Goal: Transaction & Acquisition: Register for event/course

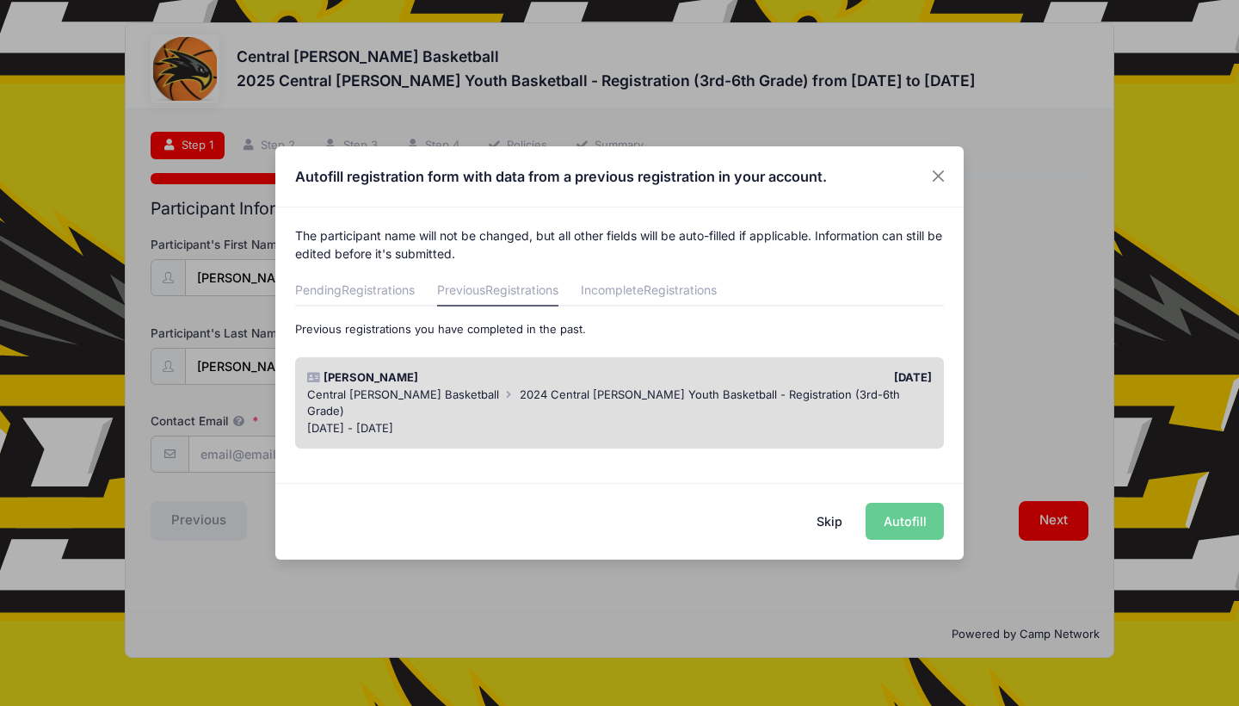
click at [900, 521] on div "Skip Autofill" at bounding box center [619, 521] width 688 height 77
click at [907, 527] on div "Skip Autofill" at bounding box center [619, 521] width 688 height 77
click at [685, 495] on div "Skip Autofill" at bounding box center [619, 521] width 688 height 77
click at [602, 420] on div "[DATE] - [DATE]" at bounding box center [620, 428] width 626 height 17
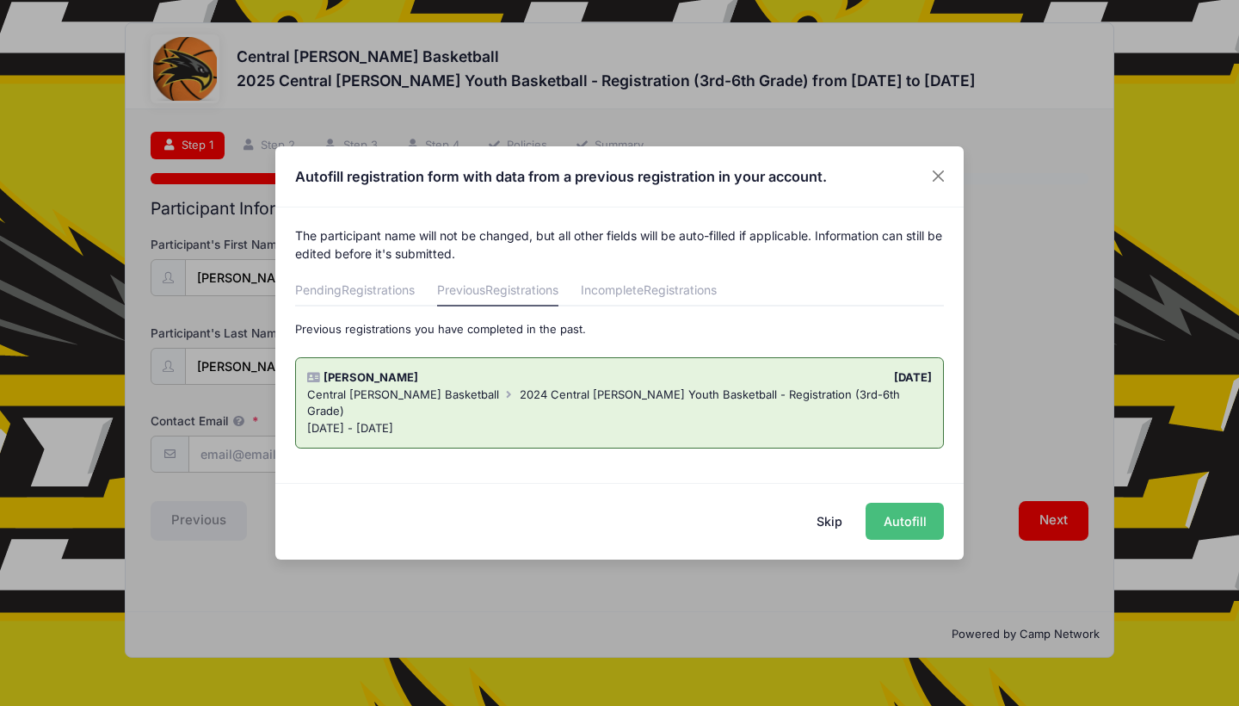
click at [898, 519] on button "Autofill" at bounding box center [905, 521] width 78 height 37
type input "[EMAIL_ADDRESS][DOMAIN_NAME]"
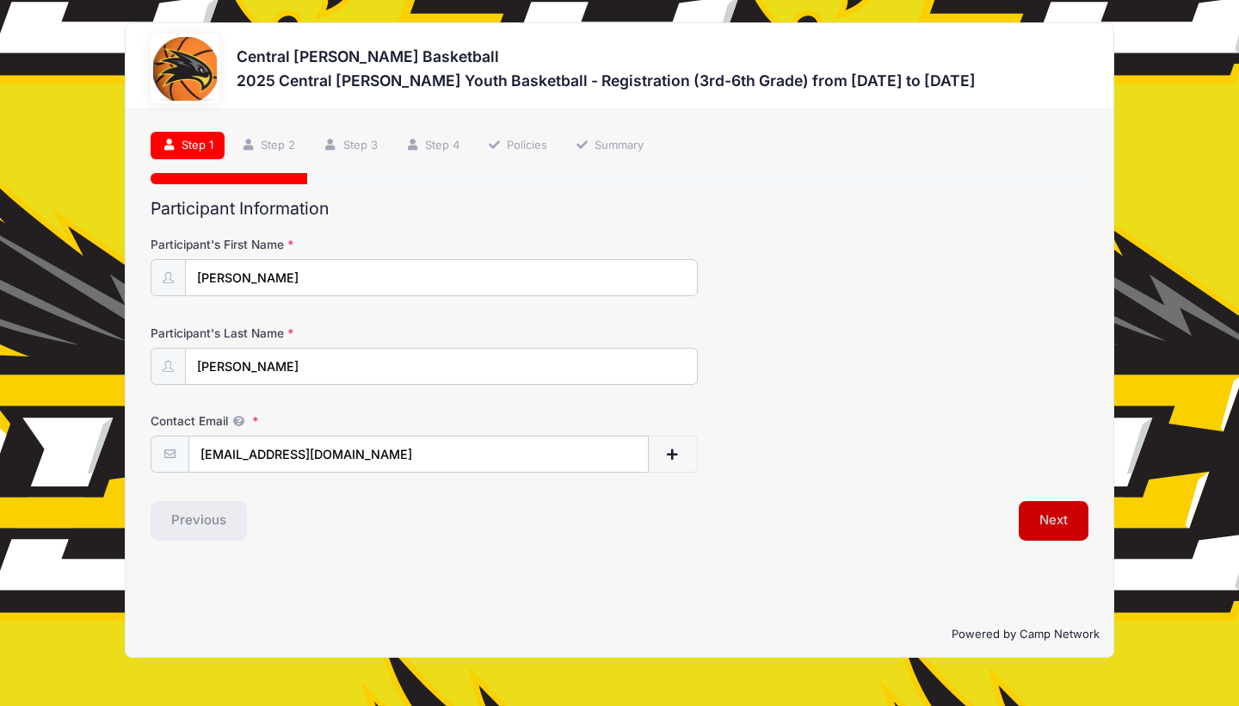
click at [1043, 512] on button "Next" at bounding box center [1054, 521] width 70 height 40
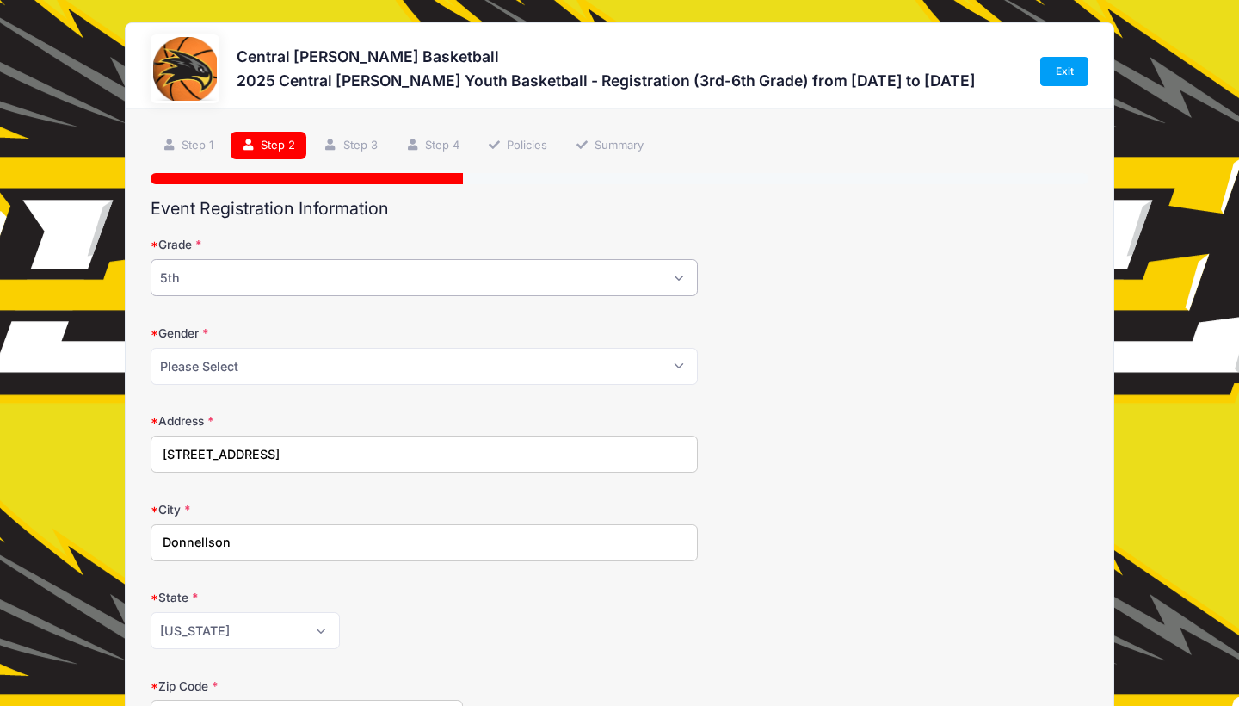
select select "6th"
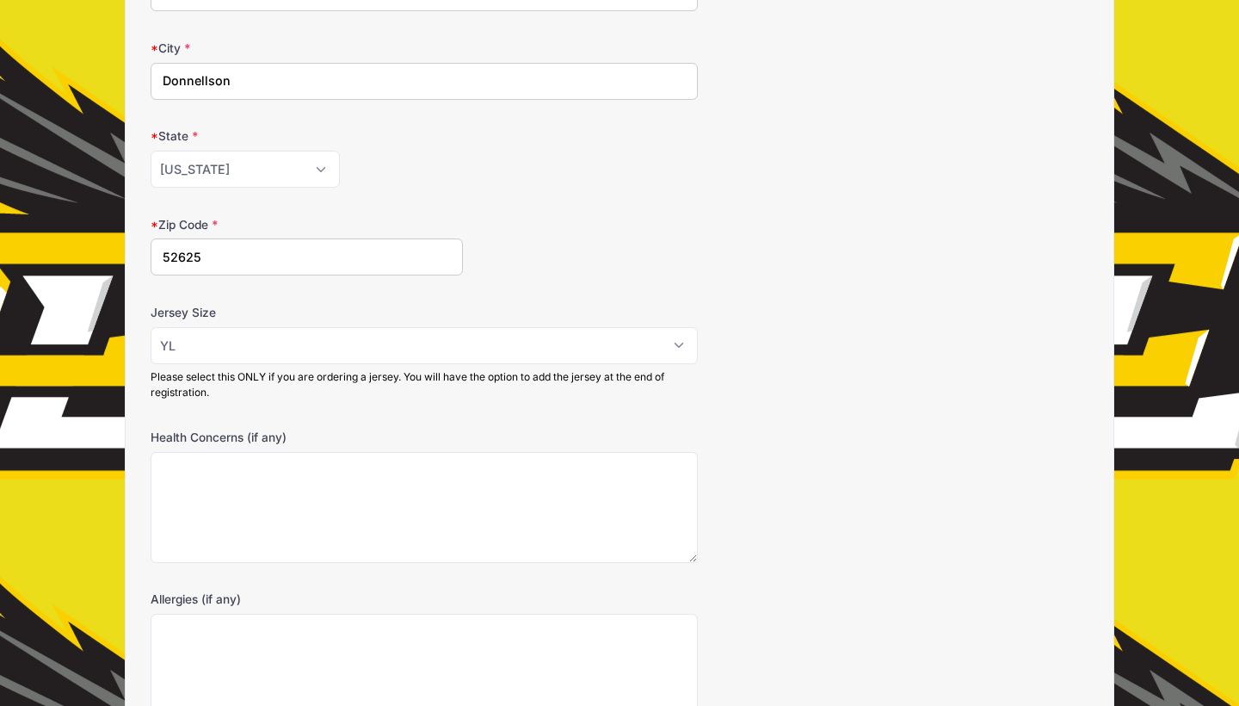
scroll to position [462, 0]
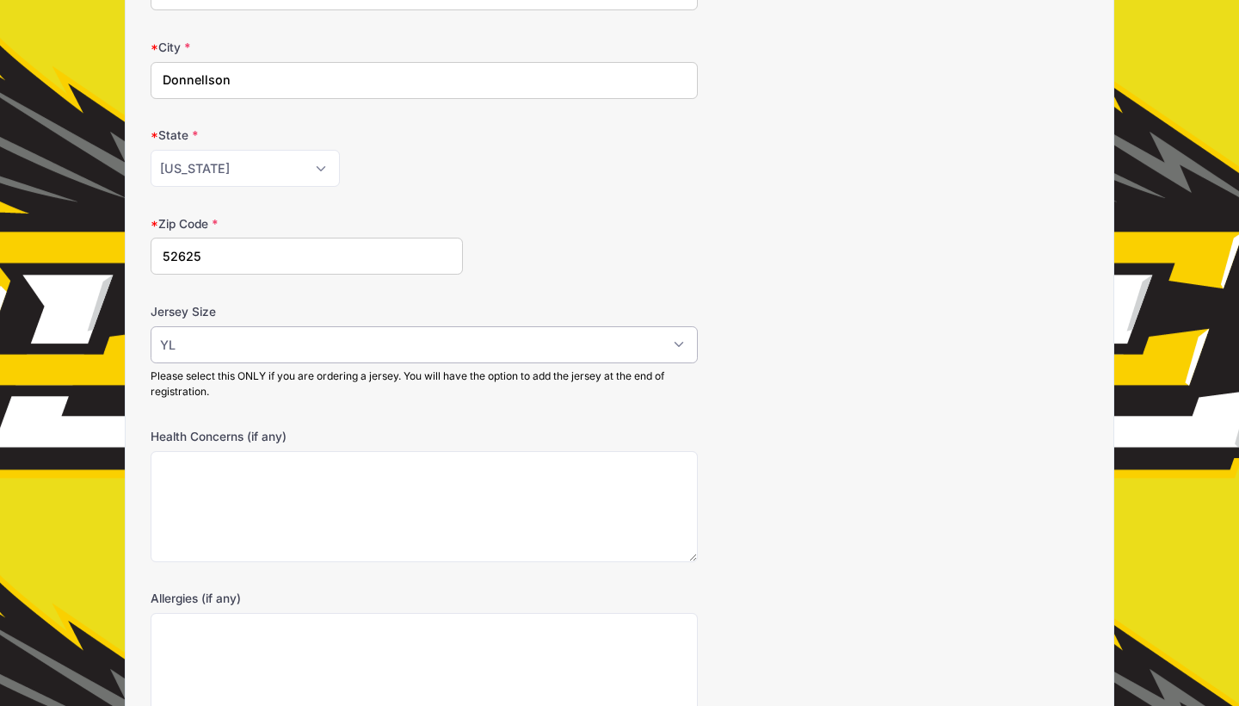
select select
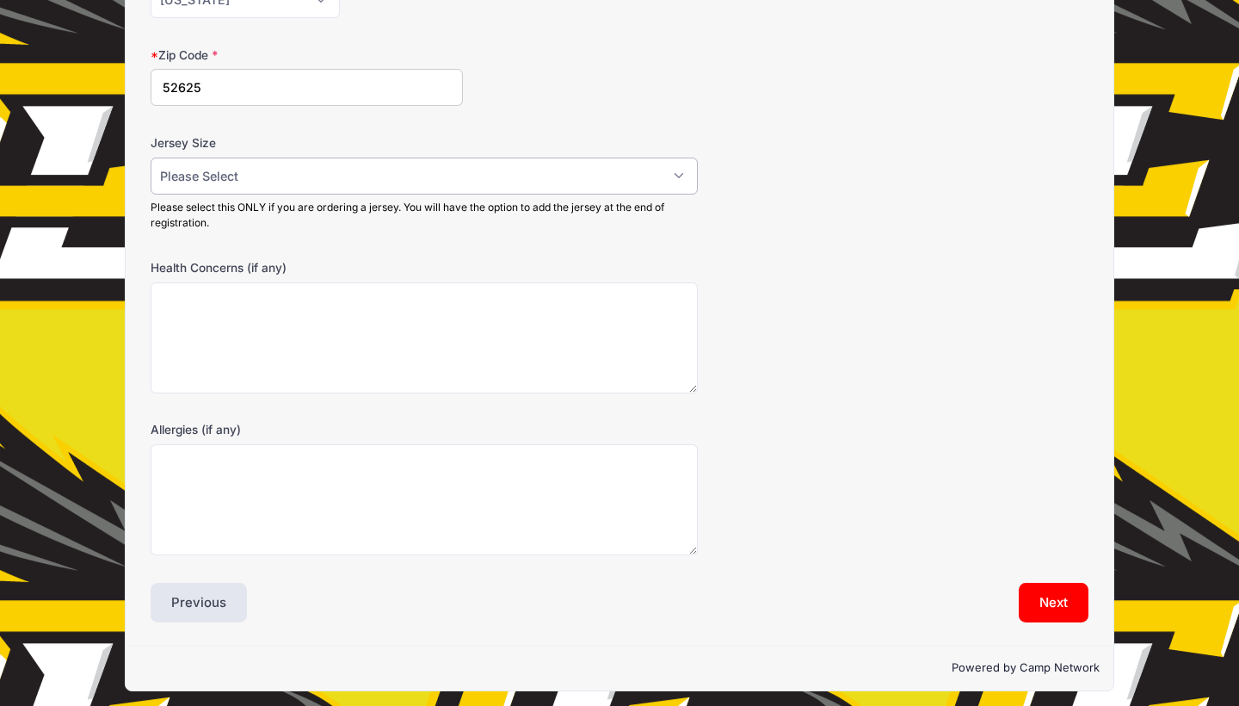
scroll to position [630, 0]
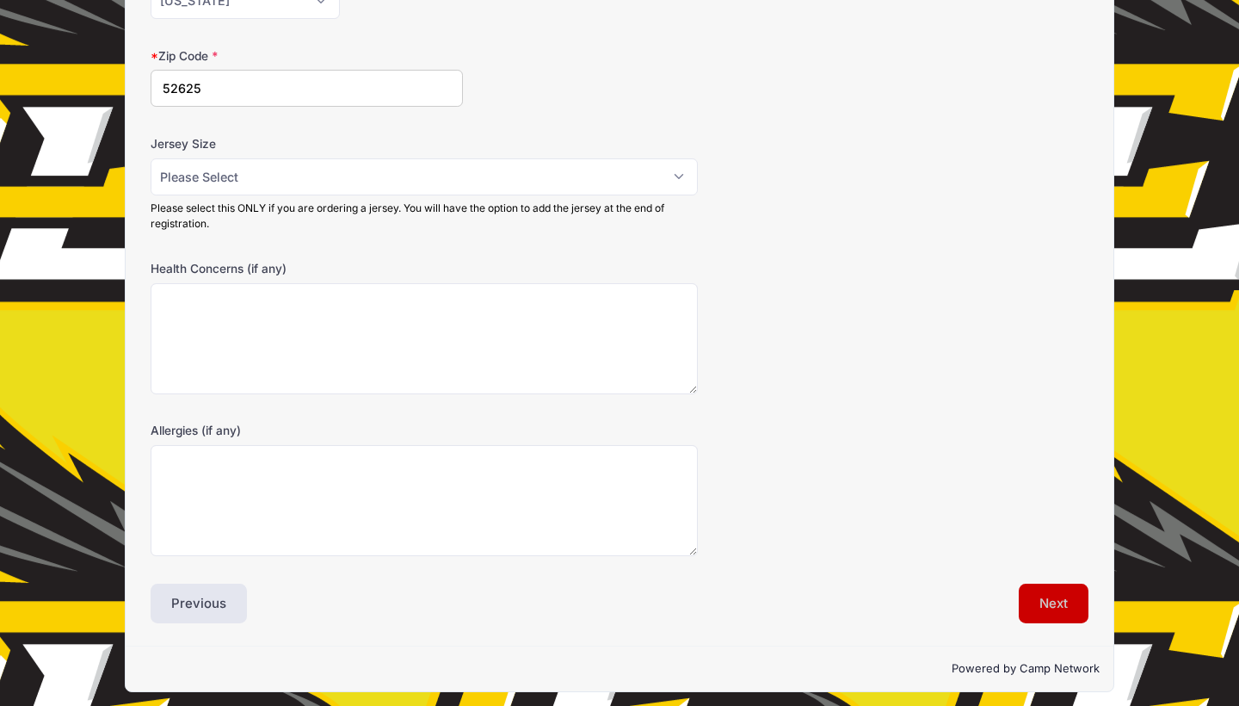
click at [1057, 589] on button "Next" at bounding box center [1054, 603] width 70 height 40
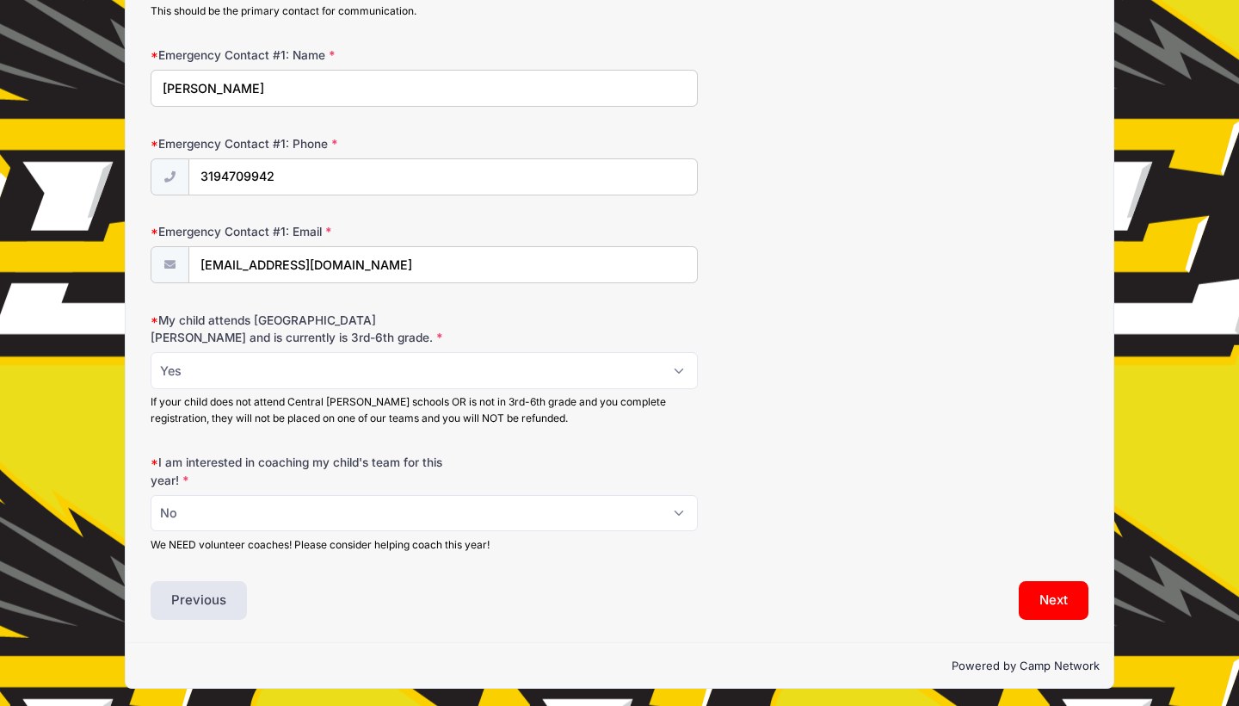
scroll to position [516, 0]
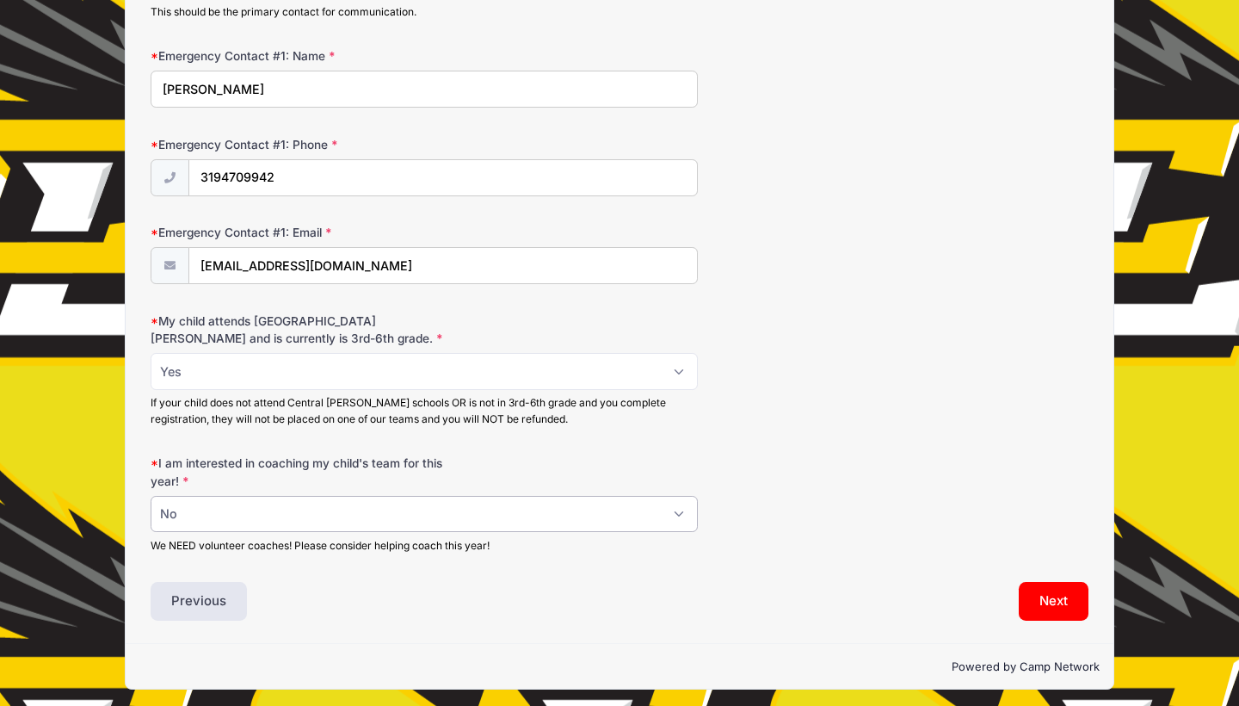
select select "Yes"
click at [1048, 596] on button "Next" at bounding box center [1054, 602] width 70 height 40
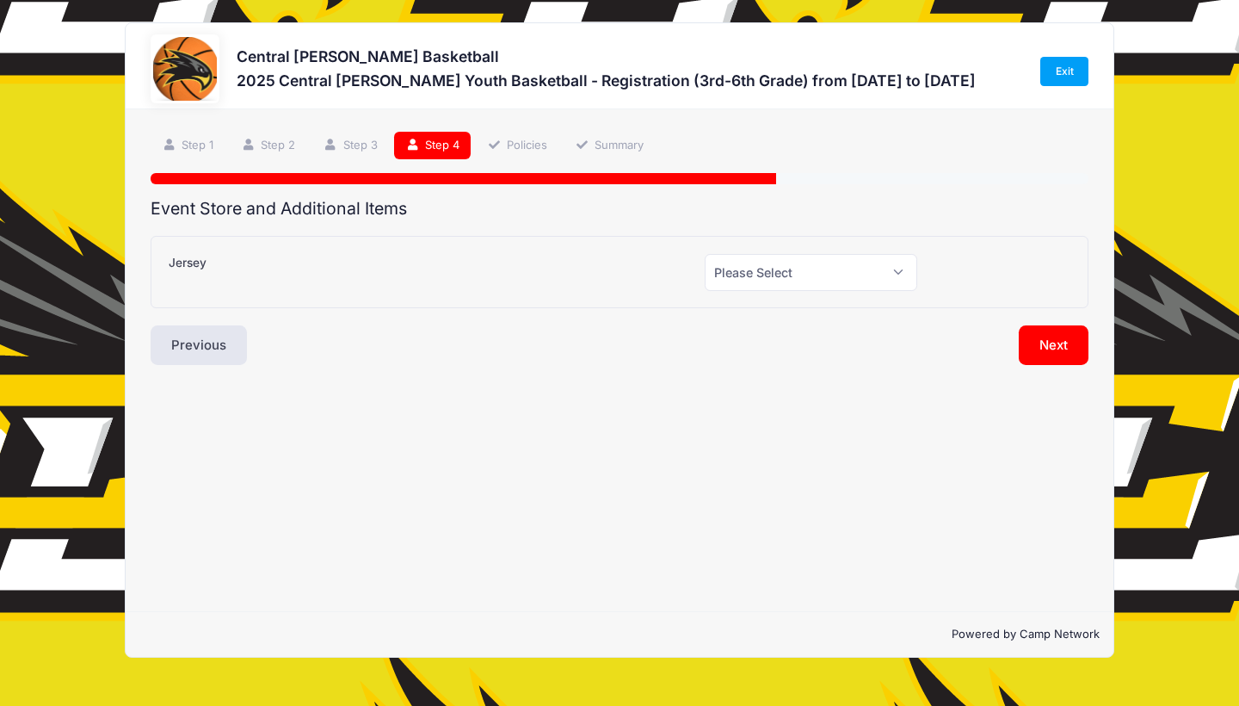
scroll to position [0, 0]
select select "0"
click at [1032, 342] on button "Next" at bounding box center [1054, 345] width 70 height 40
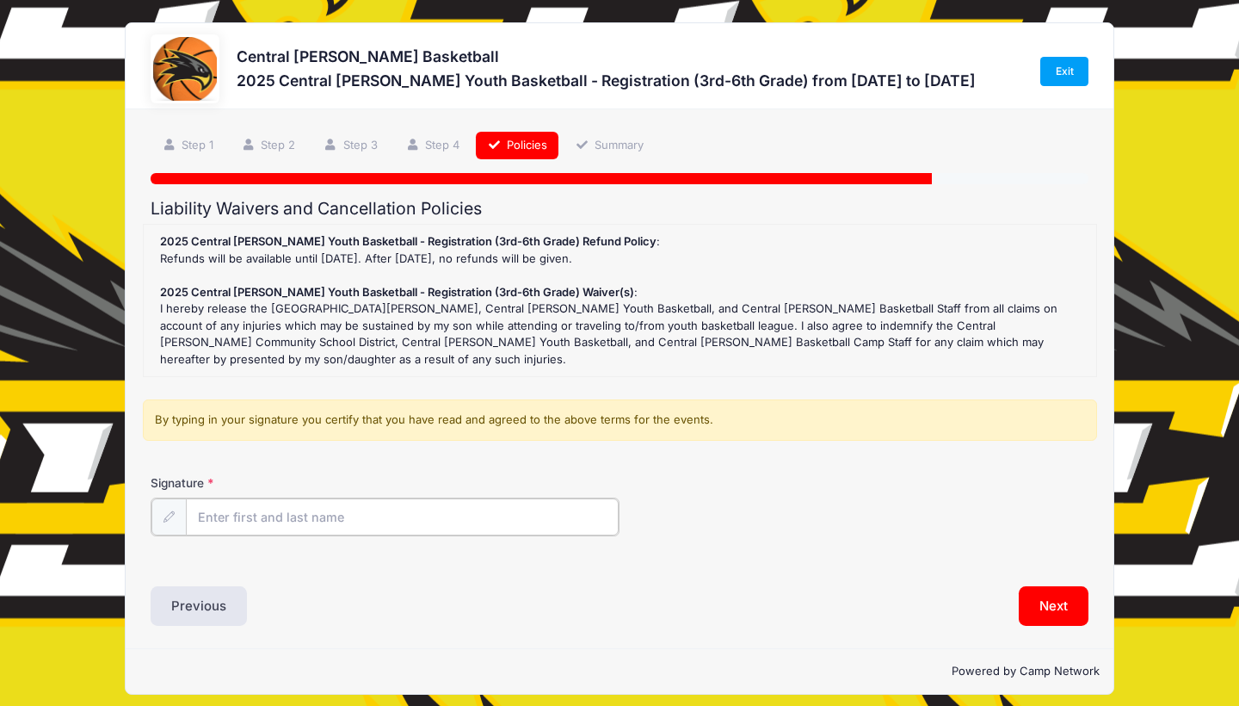
click at [482, 506] on input "Signature" at bounding box center [402, 516] width 433 height 37
type input "[PERSON_NAME]"
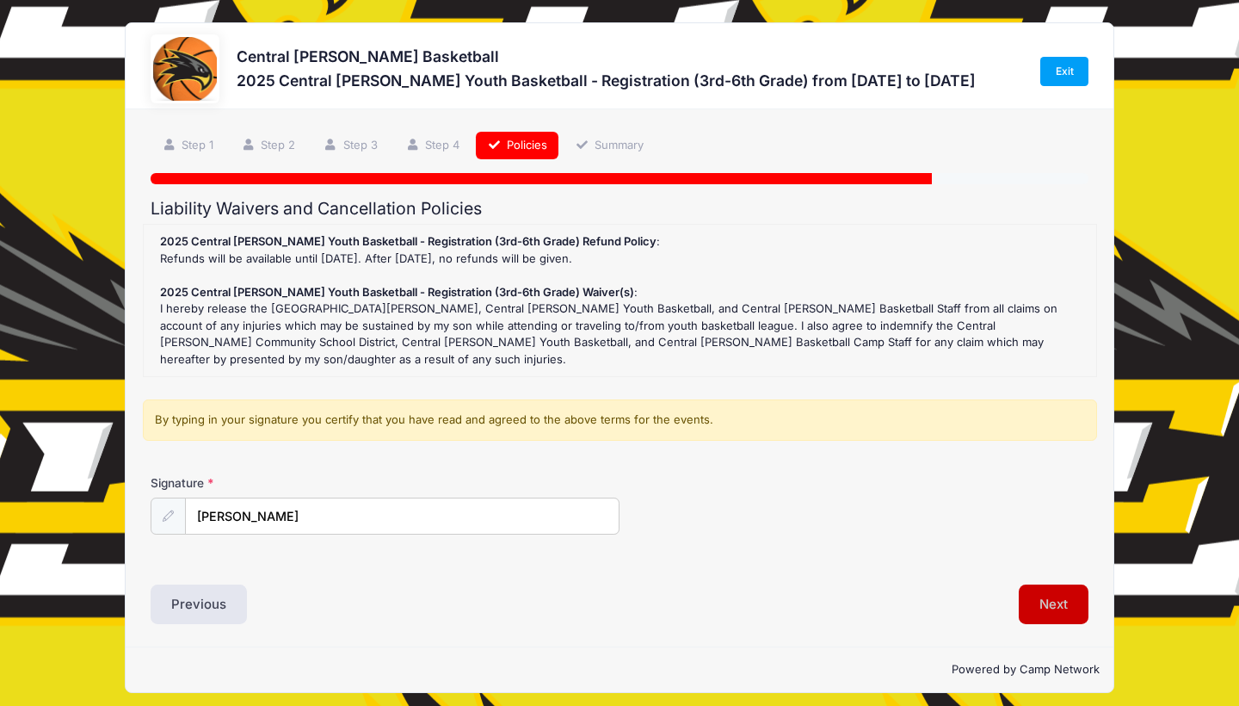
click at [1058, 584] on button "Next" at bounding box center [1054, 604] width 70 height 40
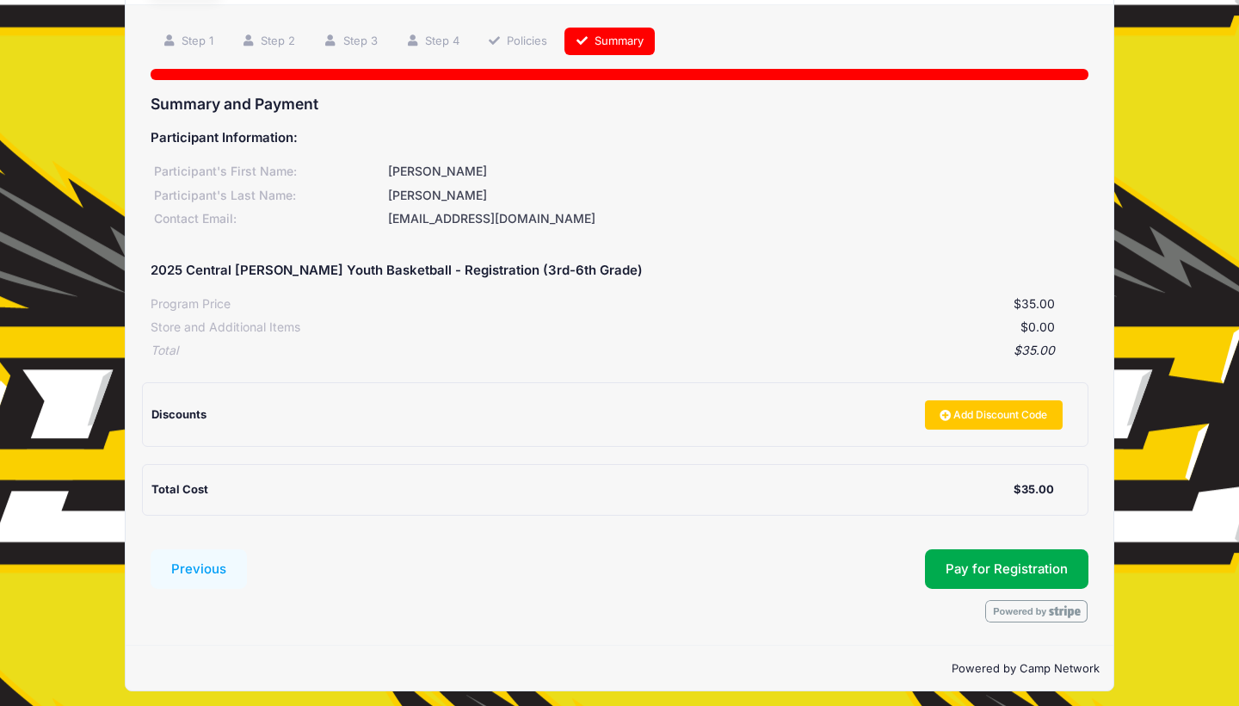
scroll to position [103, 0]
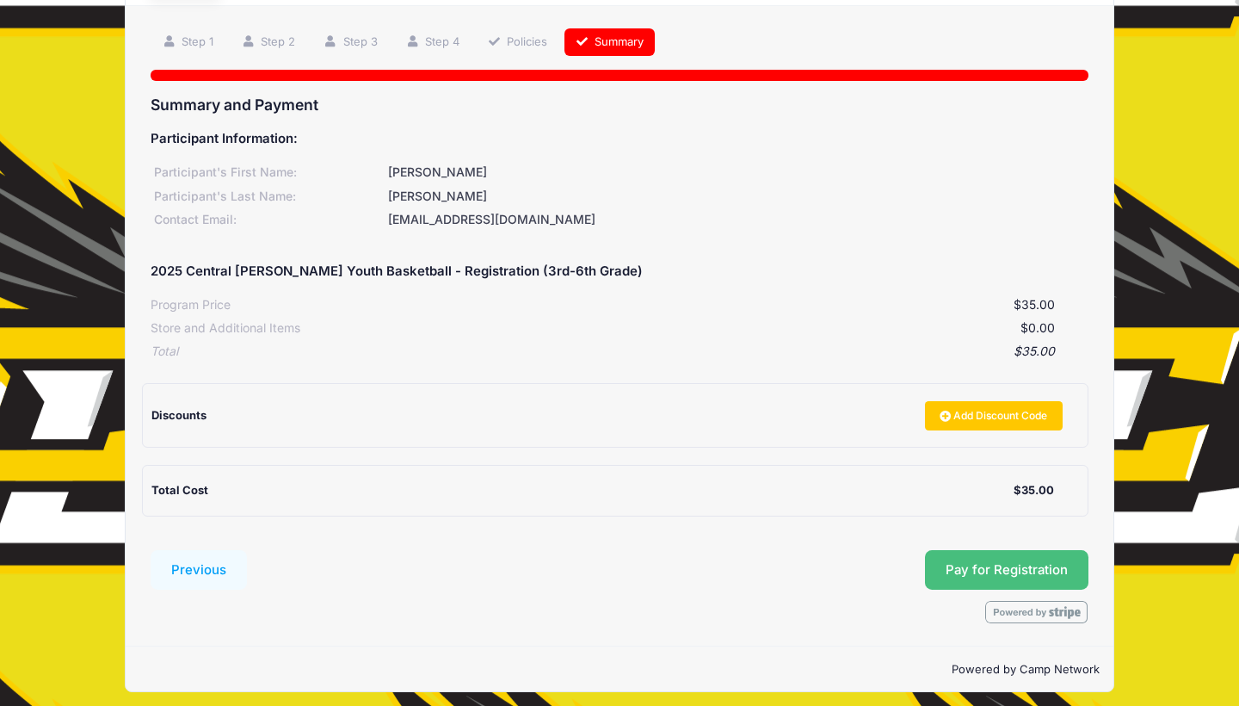
click at [979, 558] on button "Pay for Registration" at bounding box center [1007, 570] width 164 height 40
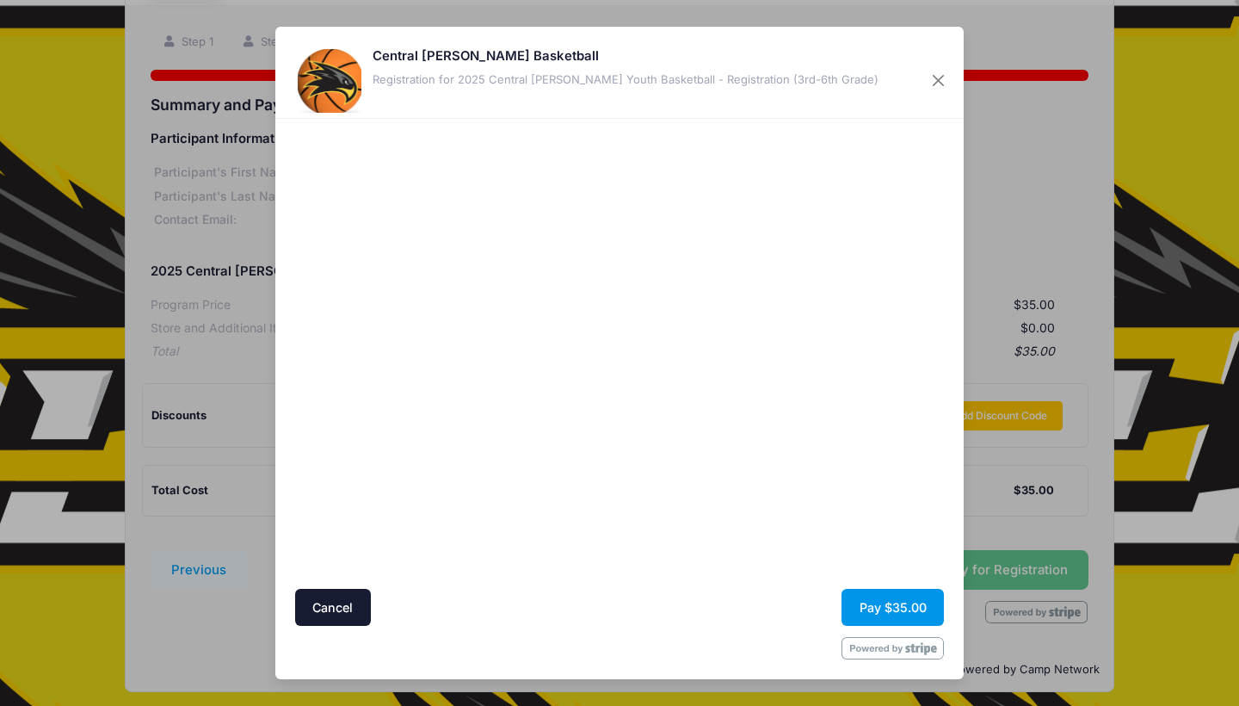
click at [887, 608] on button "Pay $35.00" at bounding box center [893, 607] width 102 height 37
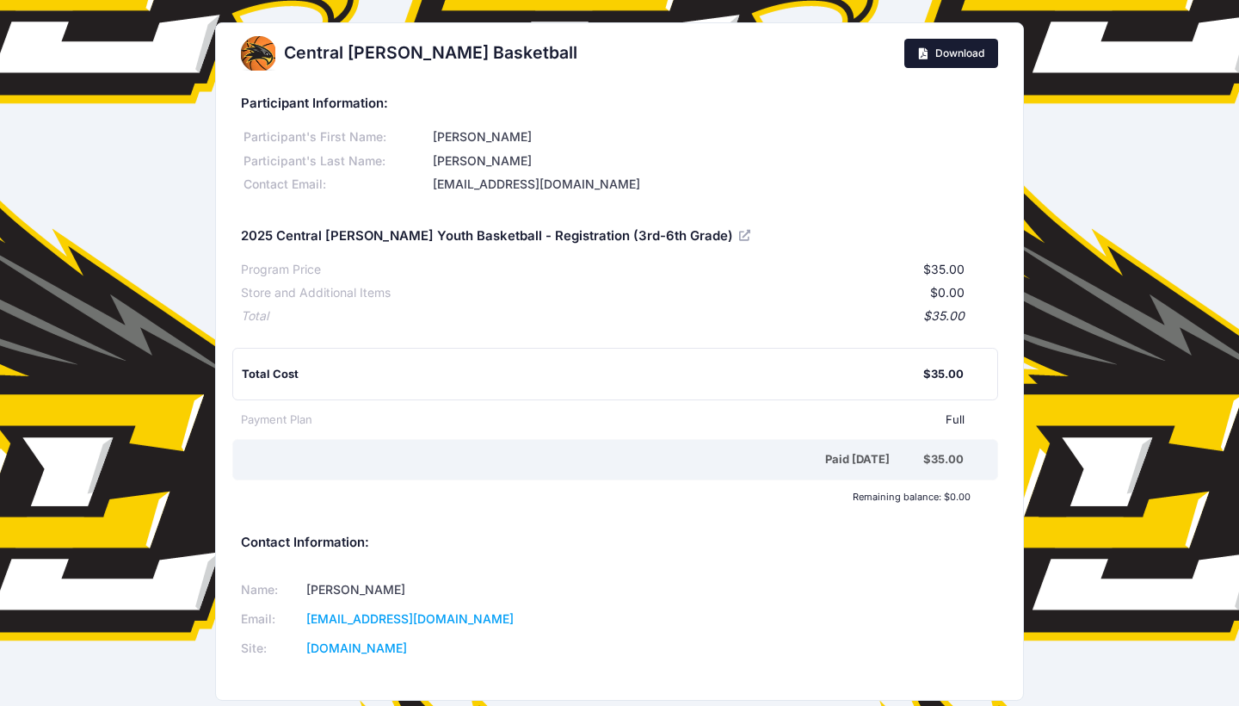
click at [935, 54] on span "Download" at bounding box center [959, 52] width 49 height 13
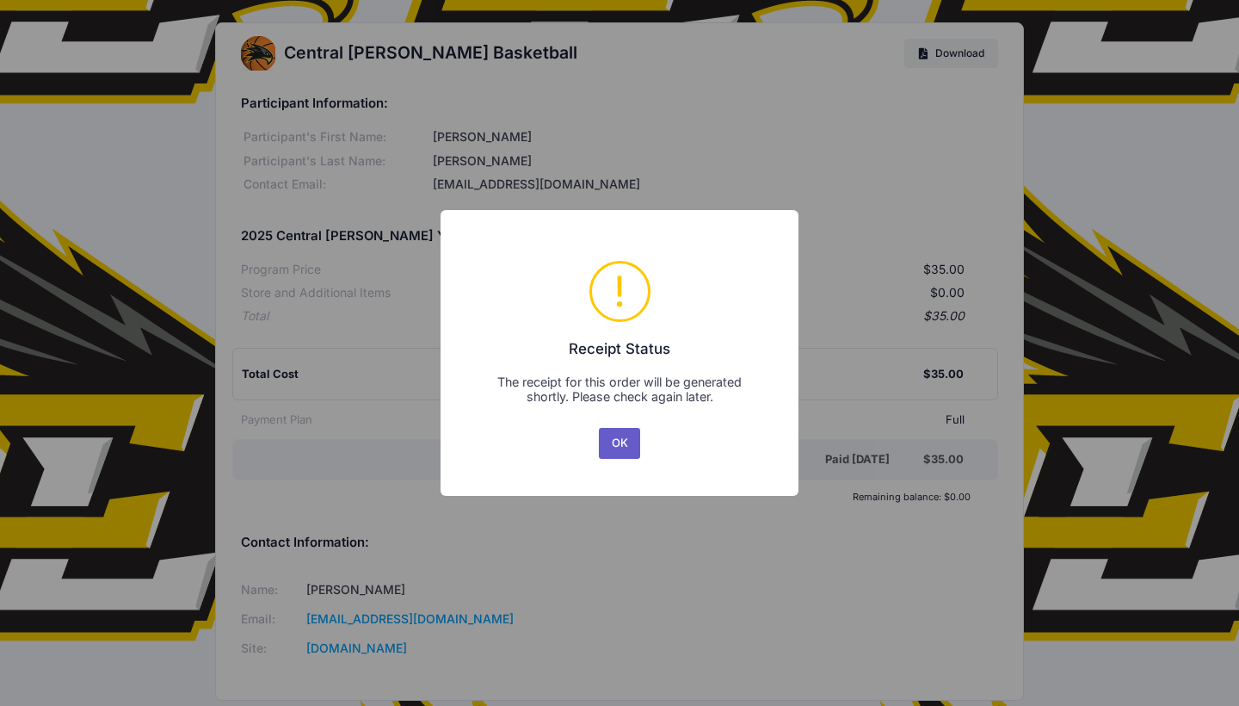
click at [621, 442] on button "OK" at bounding box center [619, 443] width 41 height 31
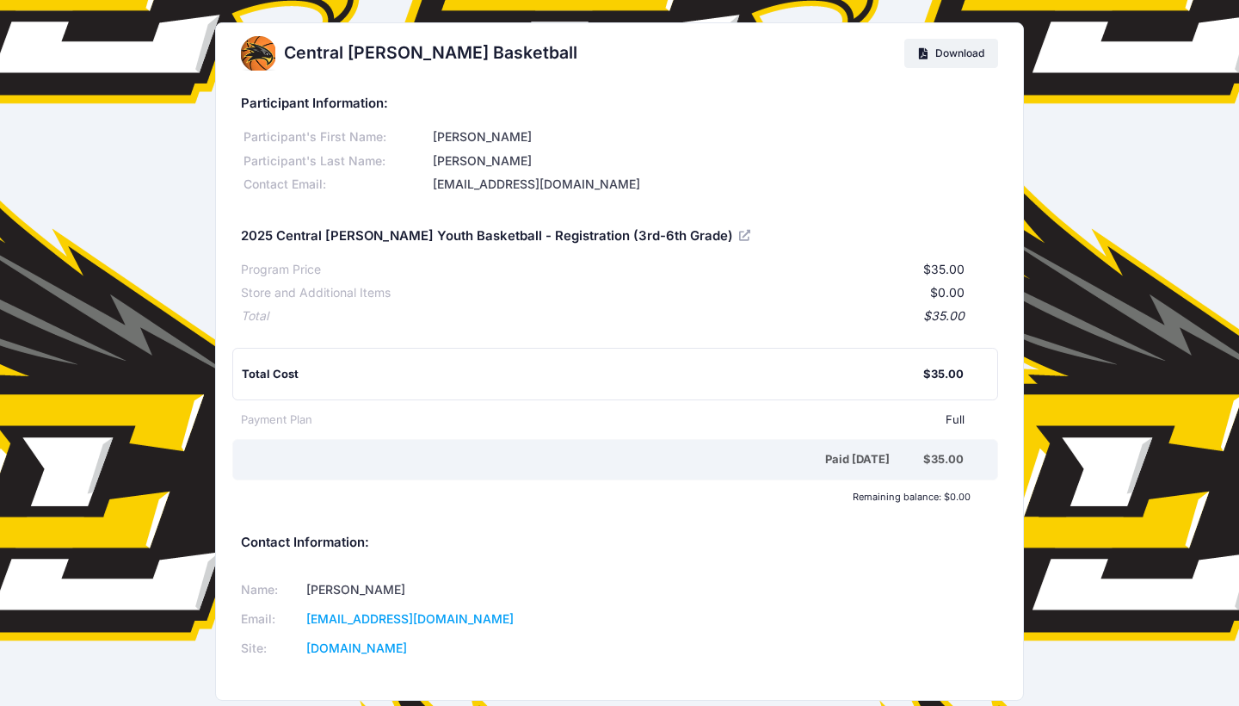
click at [664, 562] on div "Name: Andy Crozier Email: acrozier@centrallee.org Site: www.centrallee.org" at bounding box center [619, 619] width 774 height 115
click at [938, 59] on span "Download" at bounding box center [959, 52] width 49 height 13
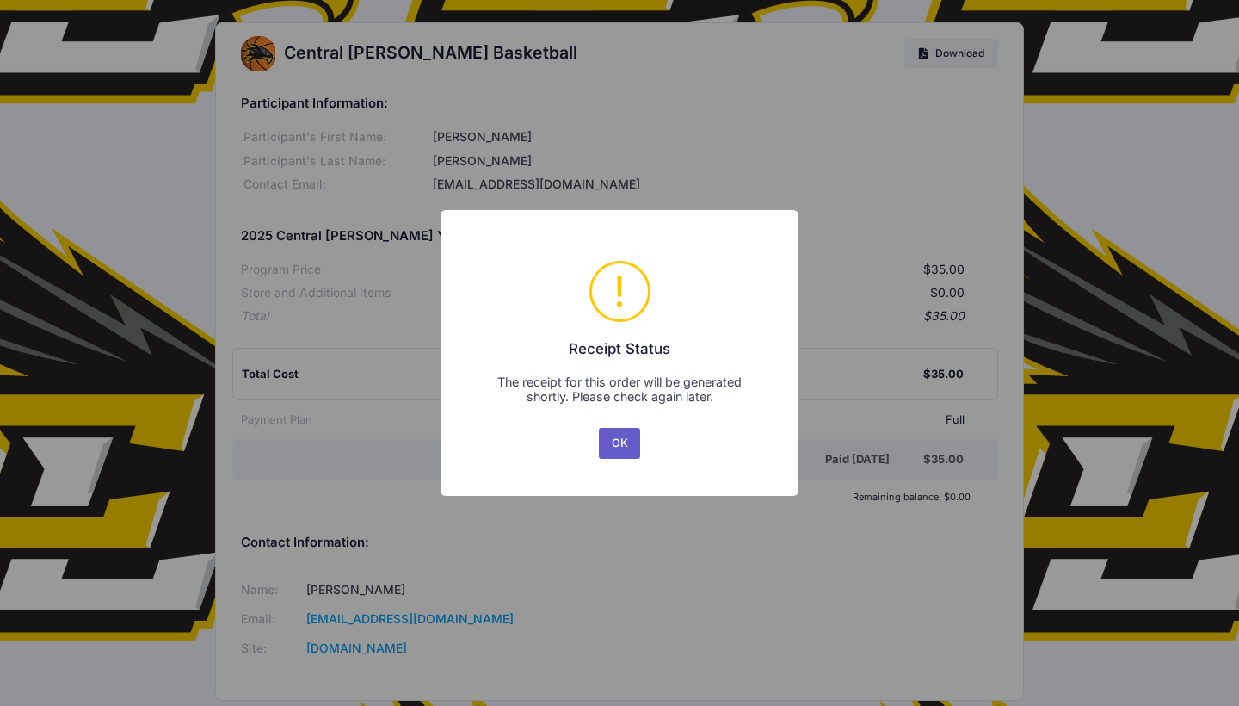
click at [614, 435] on button "OK" at bounding box center [619, 443] width 41 height 31
